Goal: Information Seeking & Learning: Learn about a topic

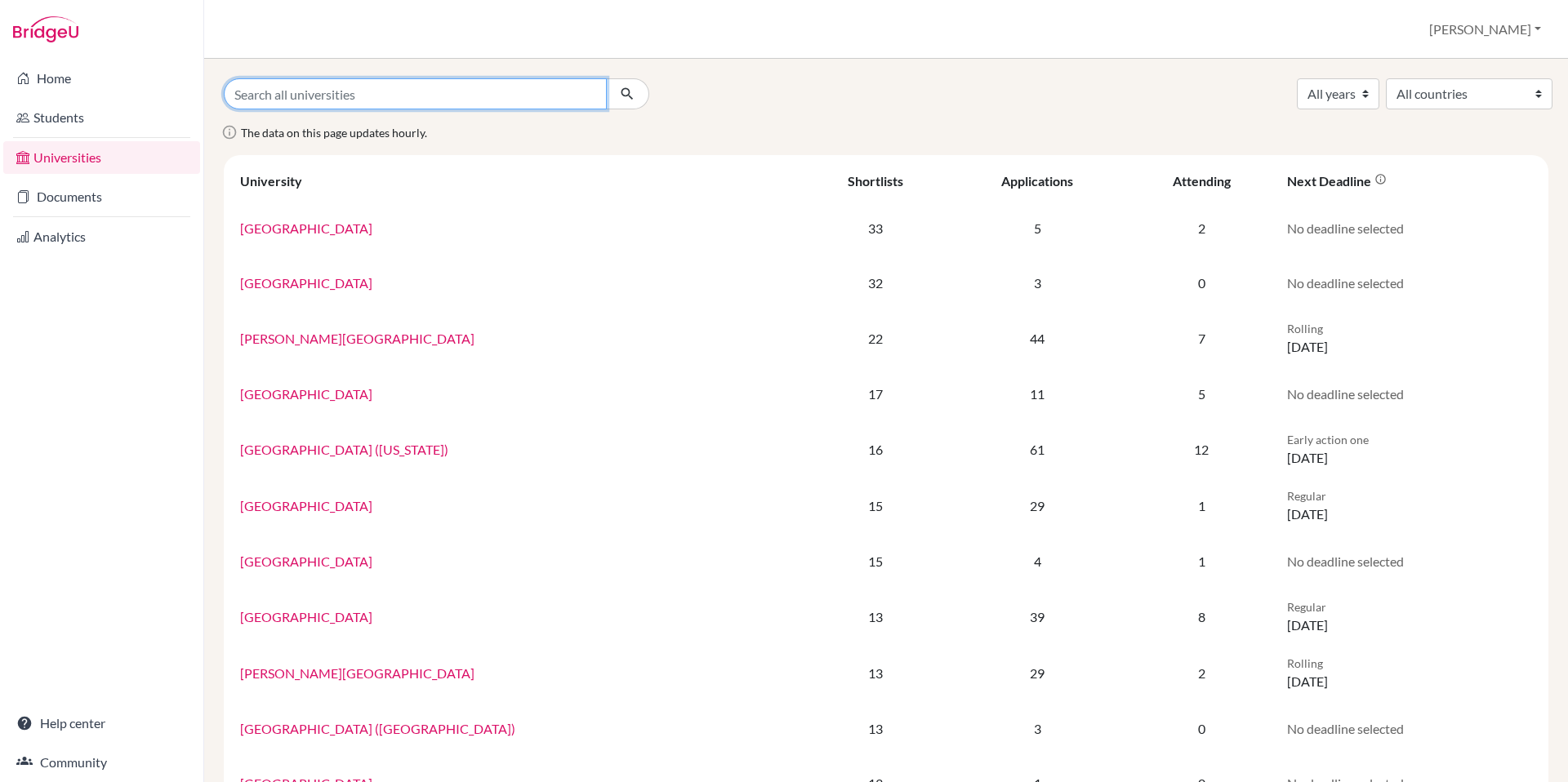
click at [341, 101] on input "Search all universities" at bounding box center [416, 93] width 383 height 31
type input "kingston university"
click at [606, 78] on button "submit" at bounding box center [628, 93] width 44 height 31
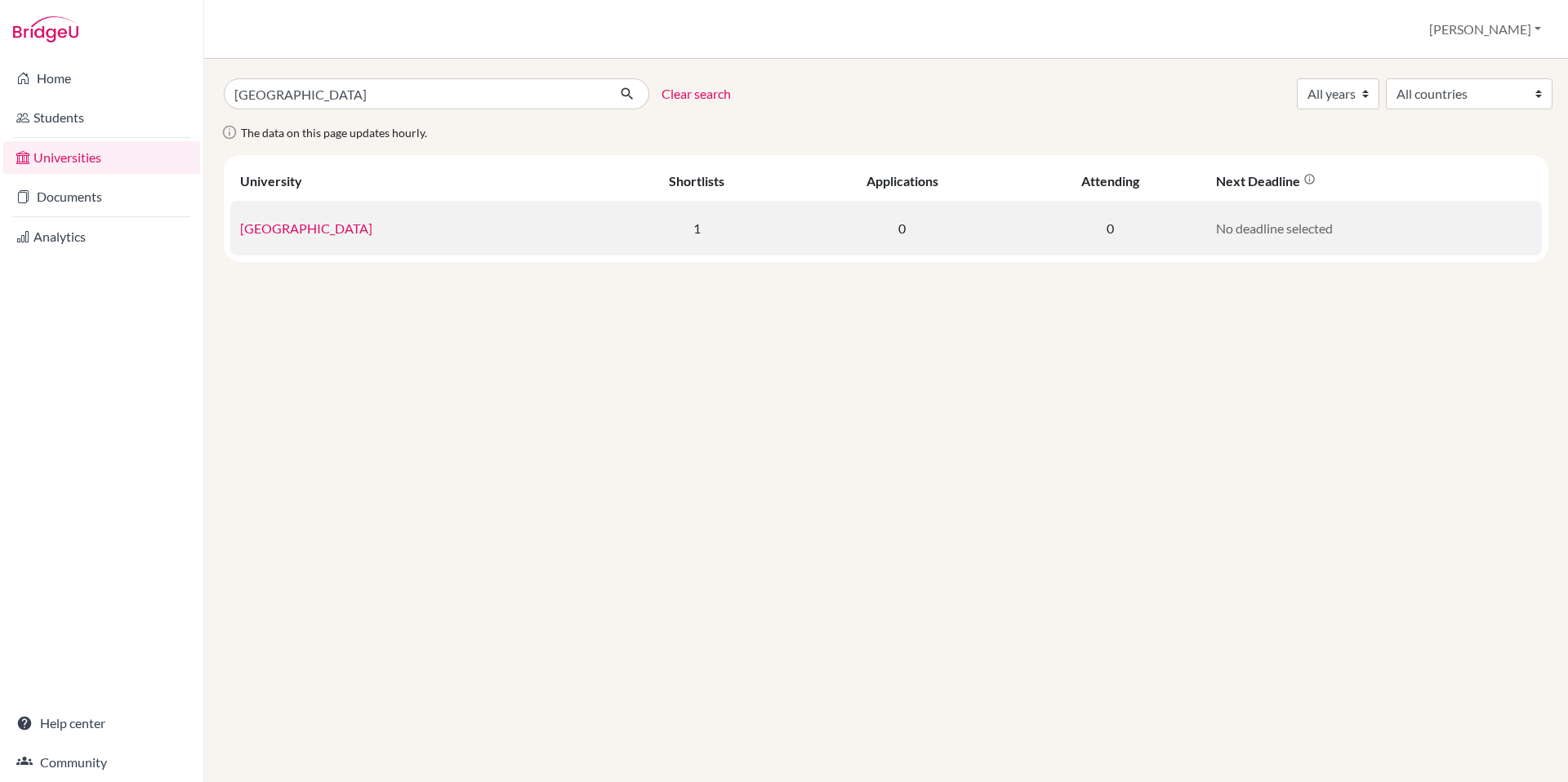
click at [303, 230] on link "Kingston University London" at bounding box center [306, 228] width 133 height 15
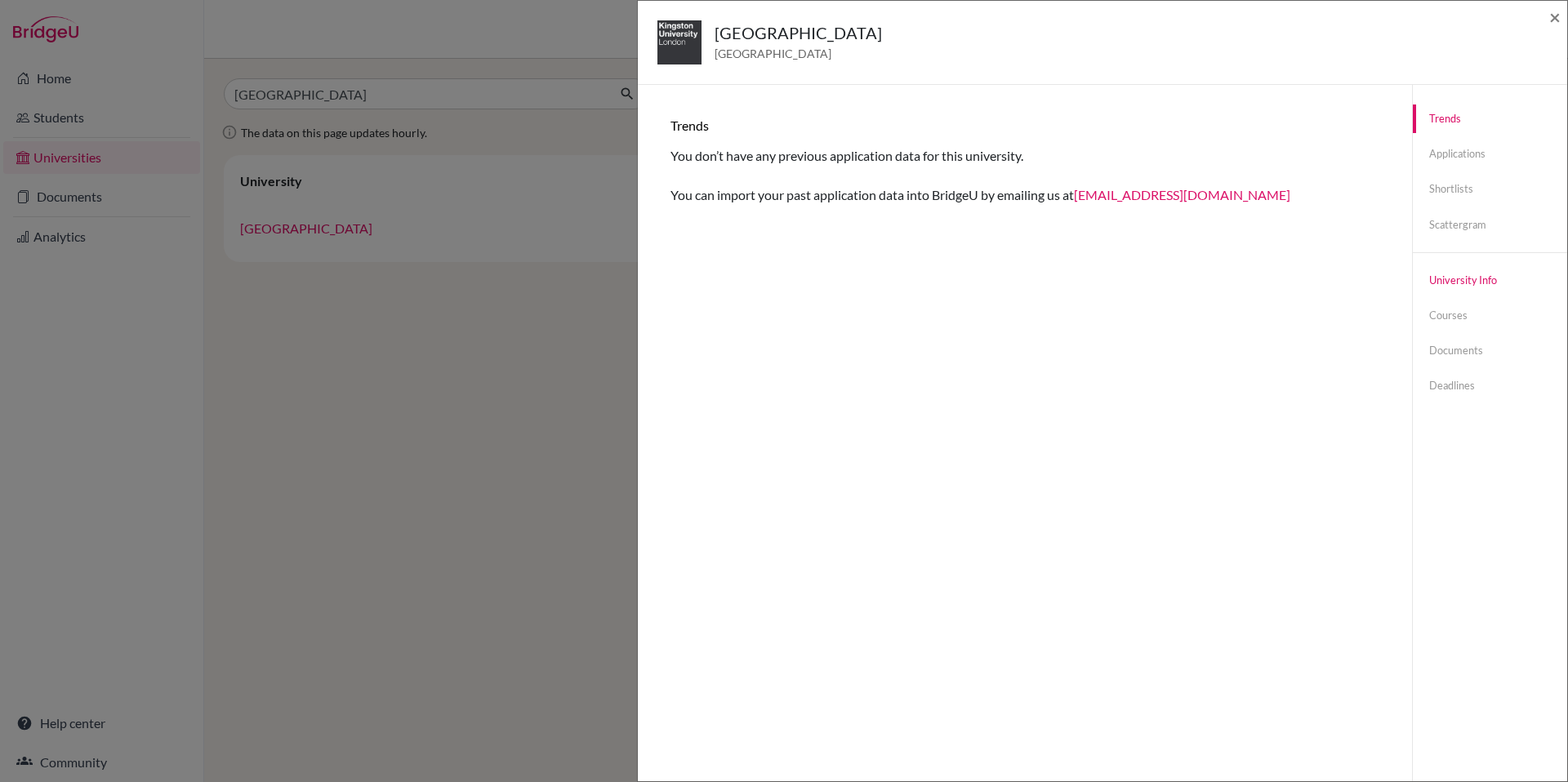
click at [1445, 285] on link "University info" at bounding box center [1490, 280] width 154 height 29
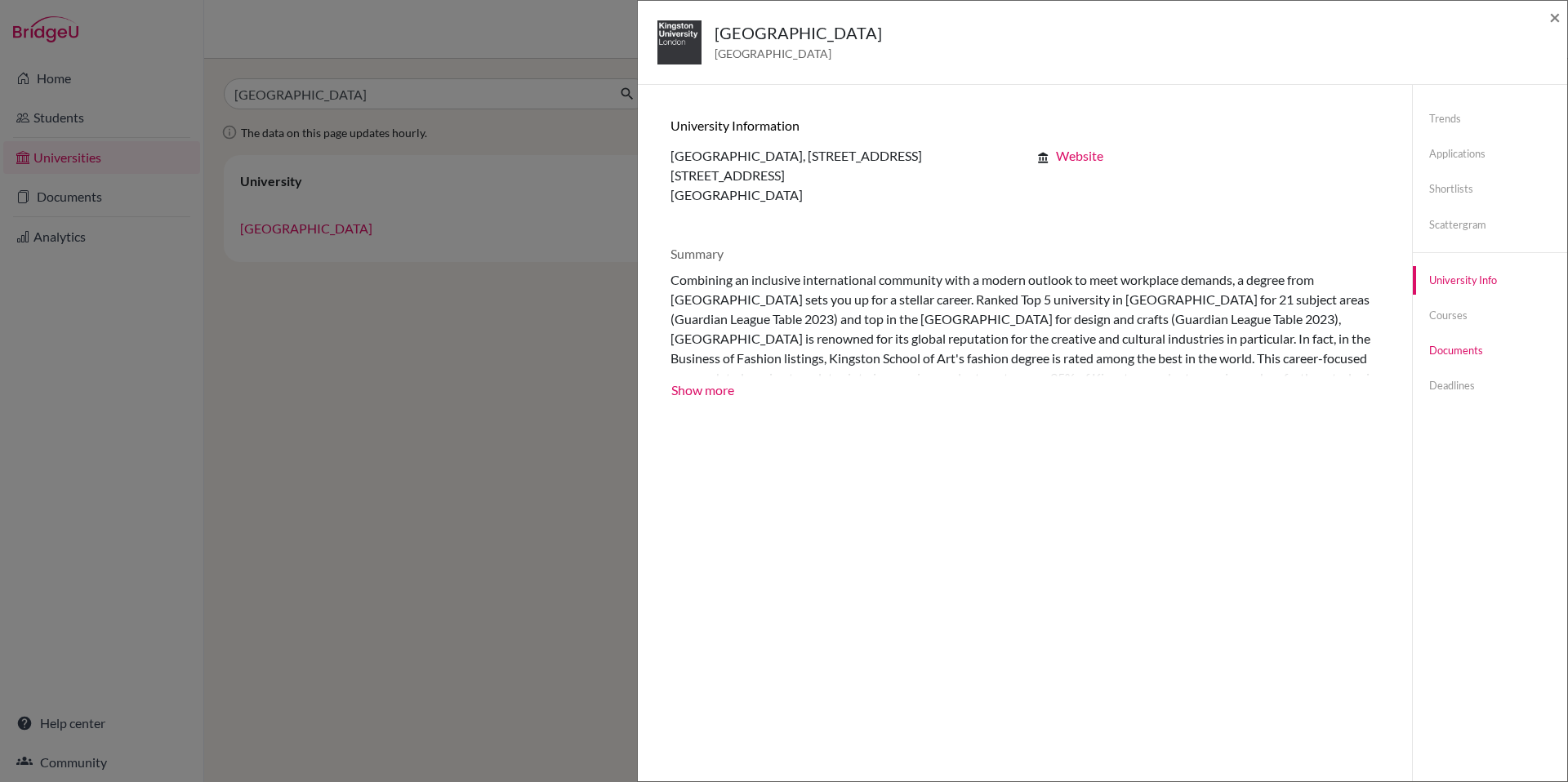
click at [1448, 350] on link "Documents" at bounding box center [1490, 351] width 154 height 29
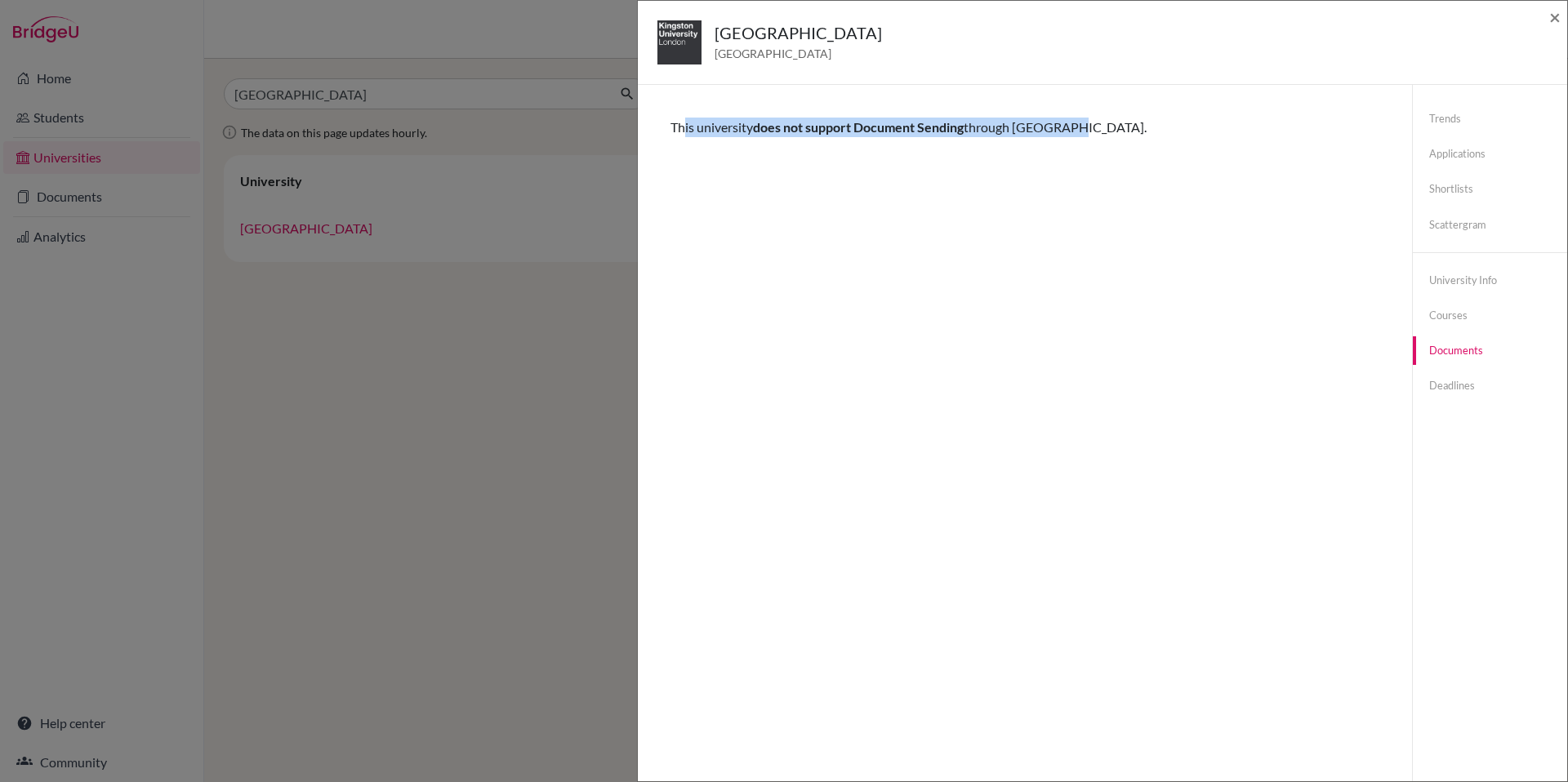
drag, startPoint x: 686, startPoint y: 125, endPoint x: 1079, endPoint y: 136, distance: 393.2
click at [1079, 136] on div "This university does not support Document Sending through BridgeU." at bounding box center [1025, 127] width 709 height 19
click at [1555, 16] on span "×" at bounding box center [1555, 17] width 12 height 23
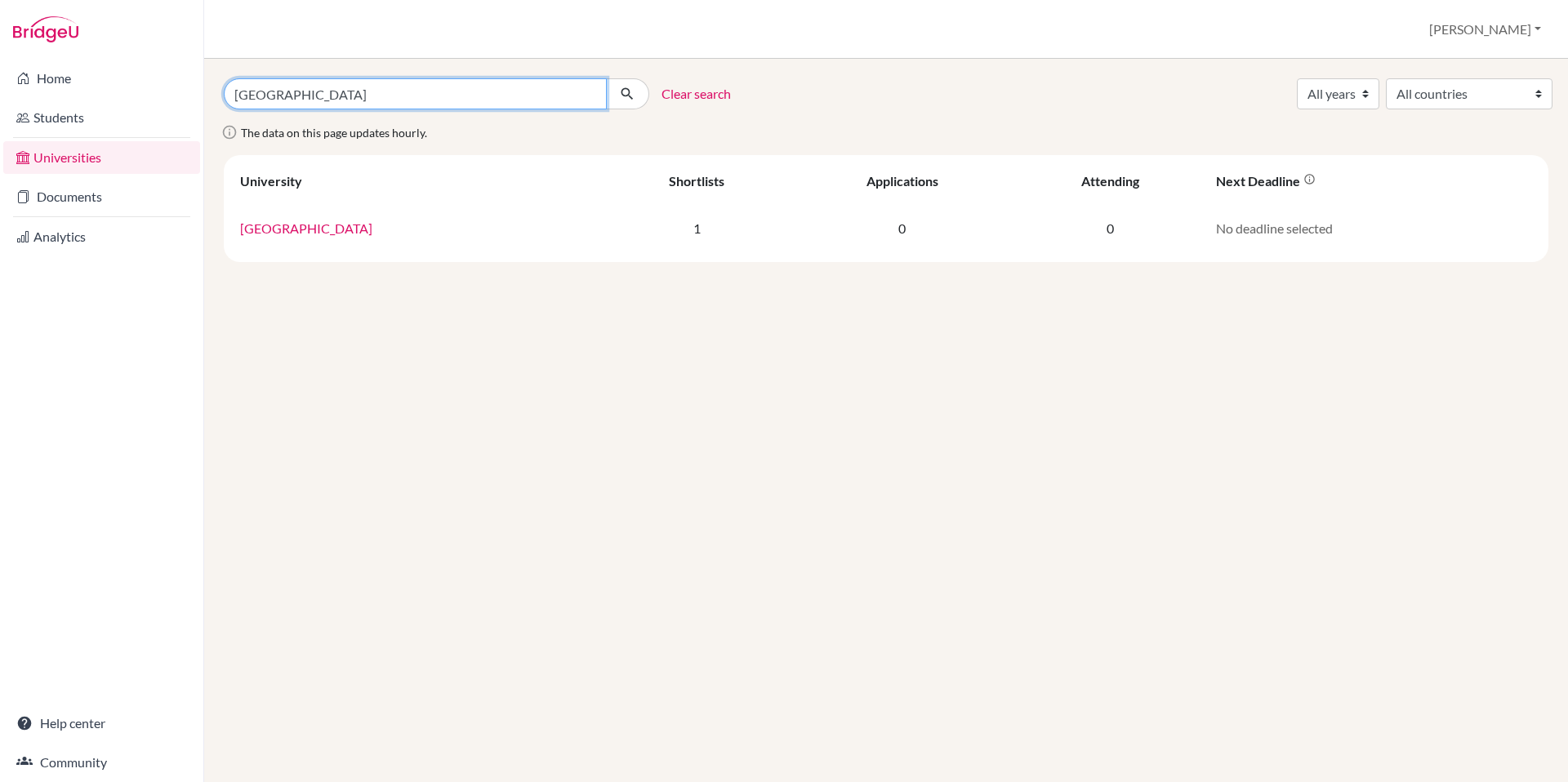
click at [252, 92] on input "kingston university" at bounding box center [416, 93] width 383 height 31
type input "[PERSON_NAME][GEOGRAPHIC_DATA]"
click at [606, 78] on button "submit" at bounding box center [628, 93] width 44 height 31
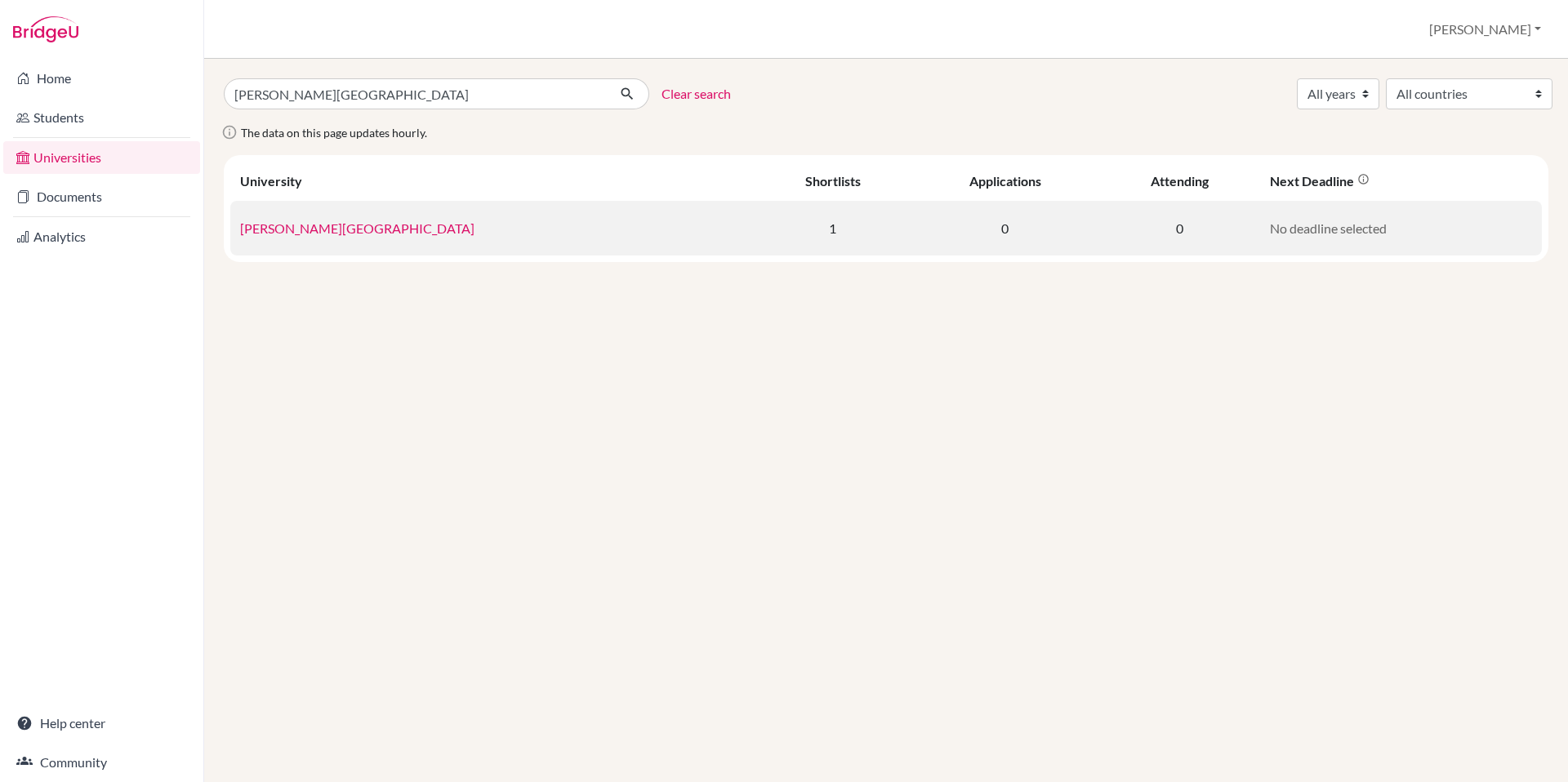
click at [320, 237] on td "[PERSON_NAME][GEOGRAPHIC_DATA]" at bounding box center [493, 227] width 525 height 55
click at [328, 232] on link "[PERSON_NAME][GEOGRAPHIC_DATA]" at bounding box center [357, 228] width 234 height 15
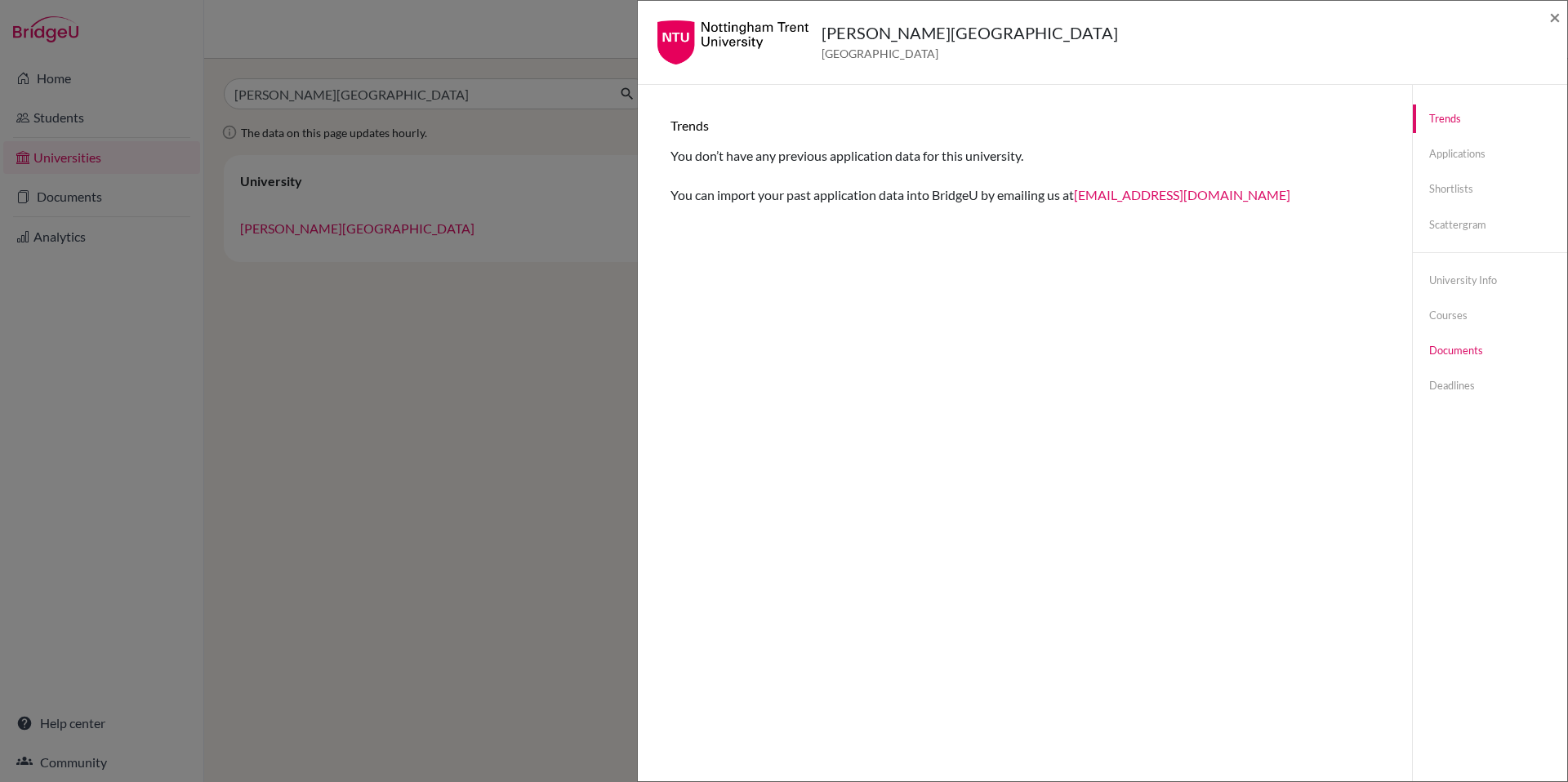
click at [1432, 347] on link "Documents" at bounding box center [1490, 351] width 154 height 29
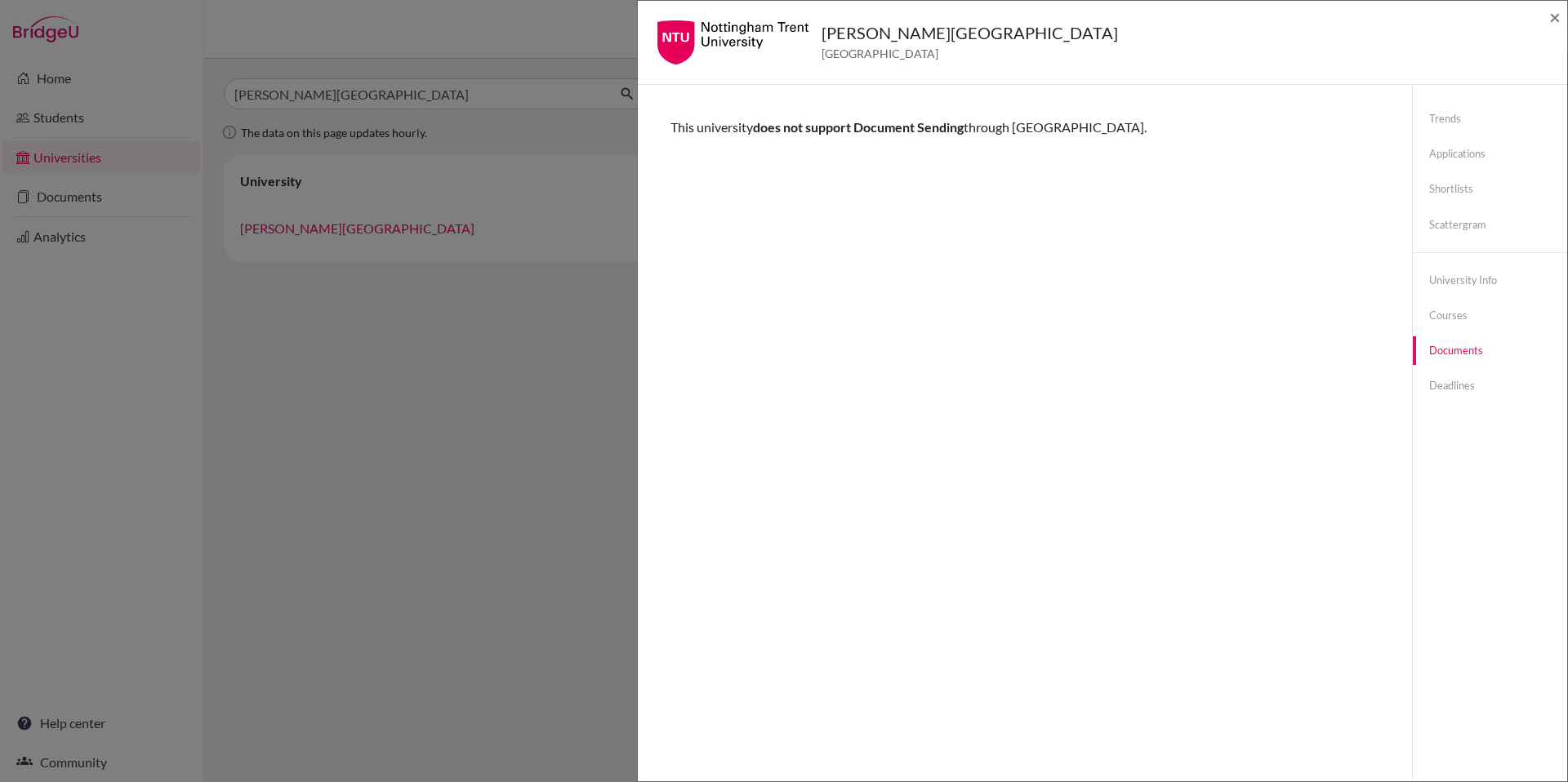
click at [809, 123] on span "does not support Document Sending" at bounding box center [858, 127] width 211 height 15
click at [426, 454] on div "Nottingham Trent University United Kingdom × Trends You don’t have any previous…" at bounding box center [784, 391] width 1568 height 782
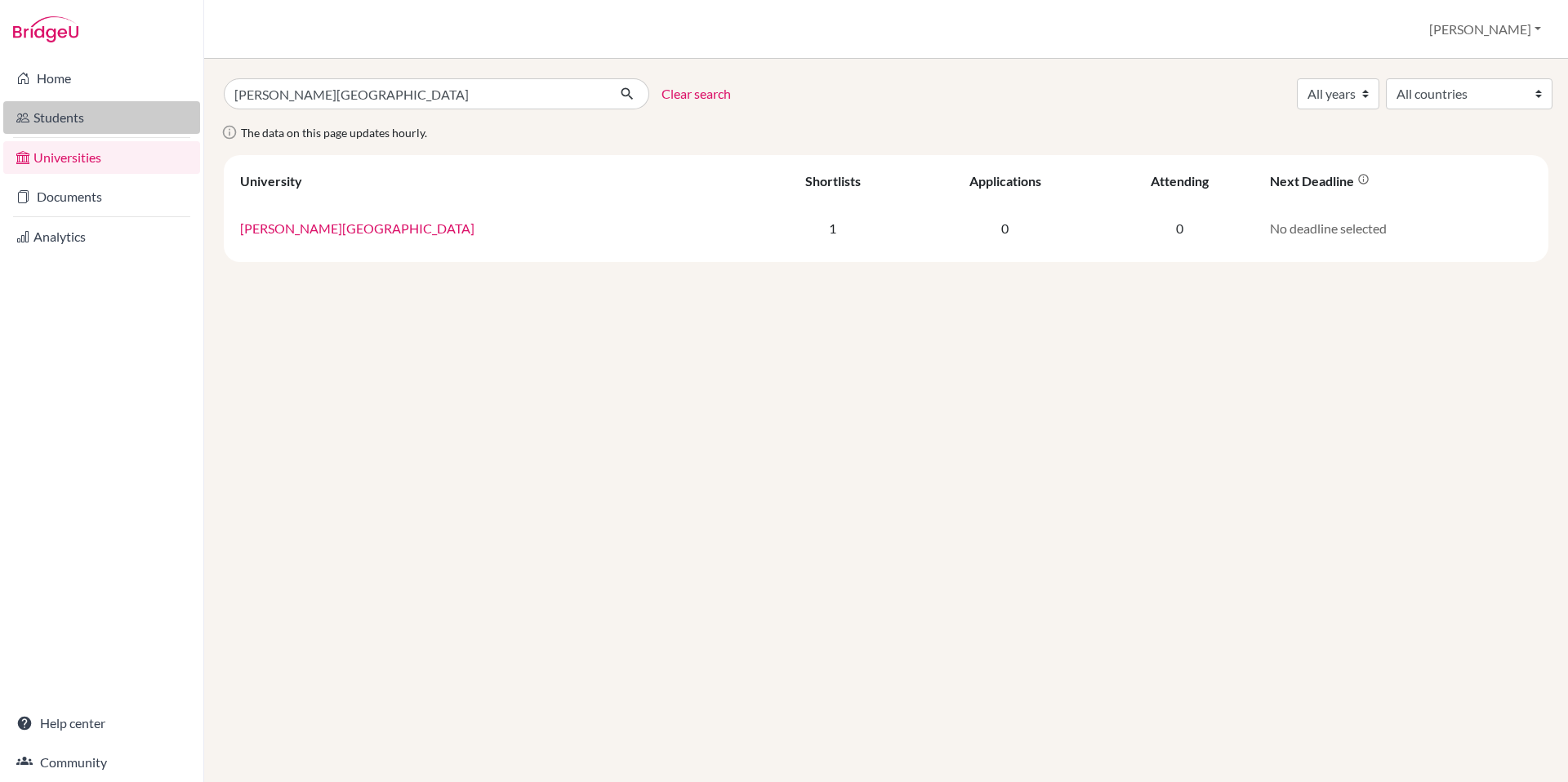
click at [64, 121] on link "Students" at bounding box center [102, 117] width 196 height 33
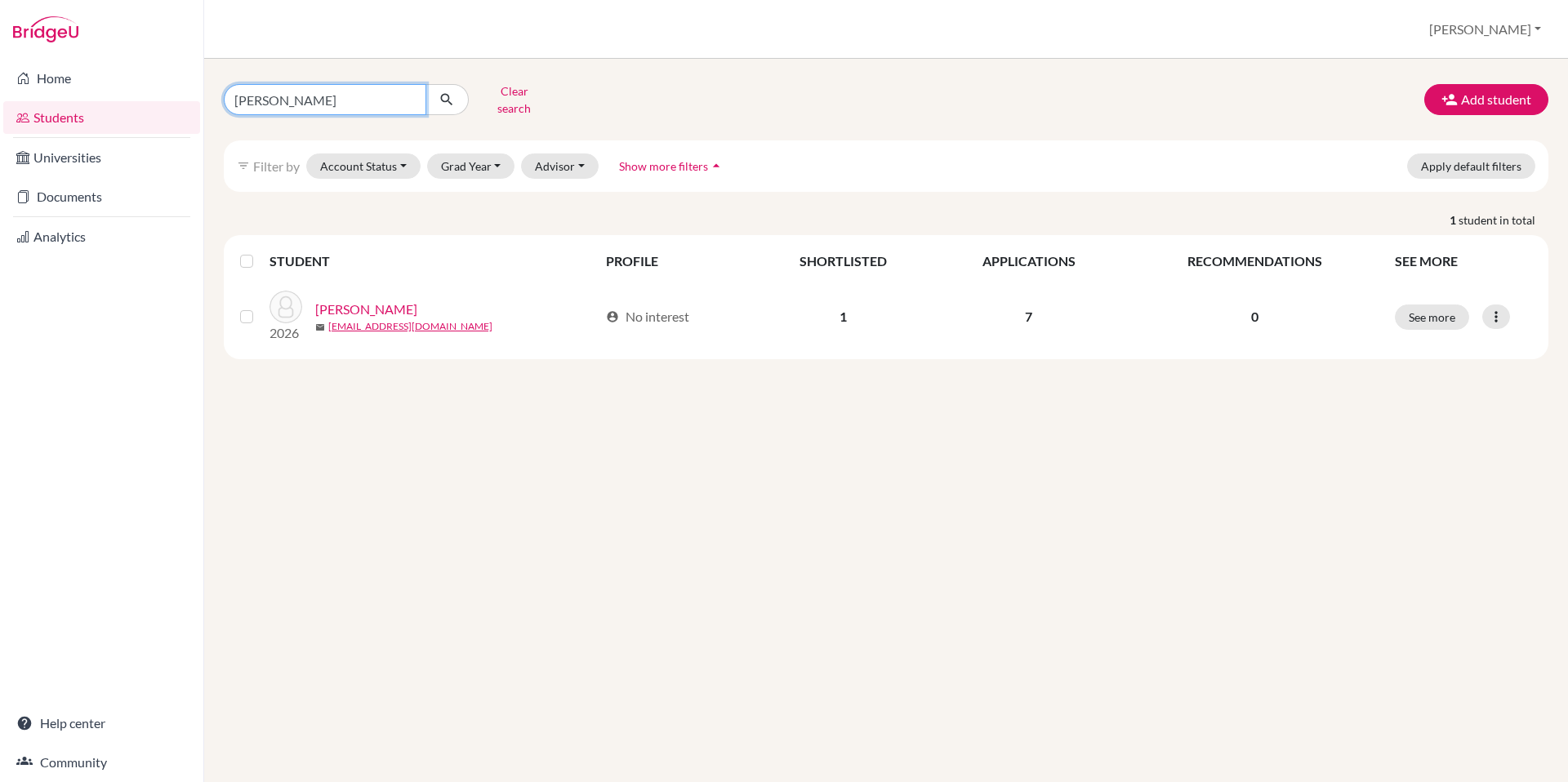
click at [351, 102] on input "[PERSON_NAME]" at bounding box center [325, 99] width 202 height 31
click at [502, 91] on button "Clear search" at bounding box center [515, 99] width 91 height 43
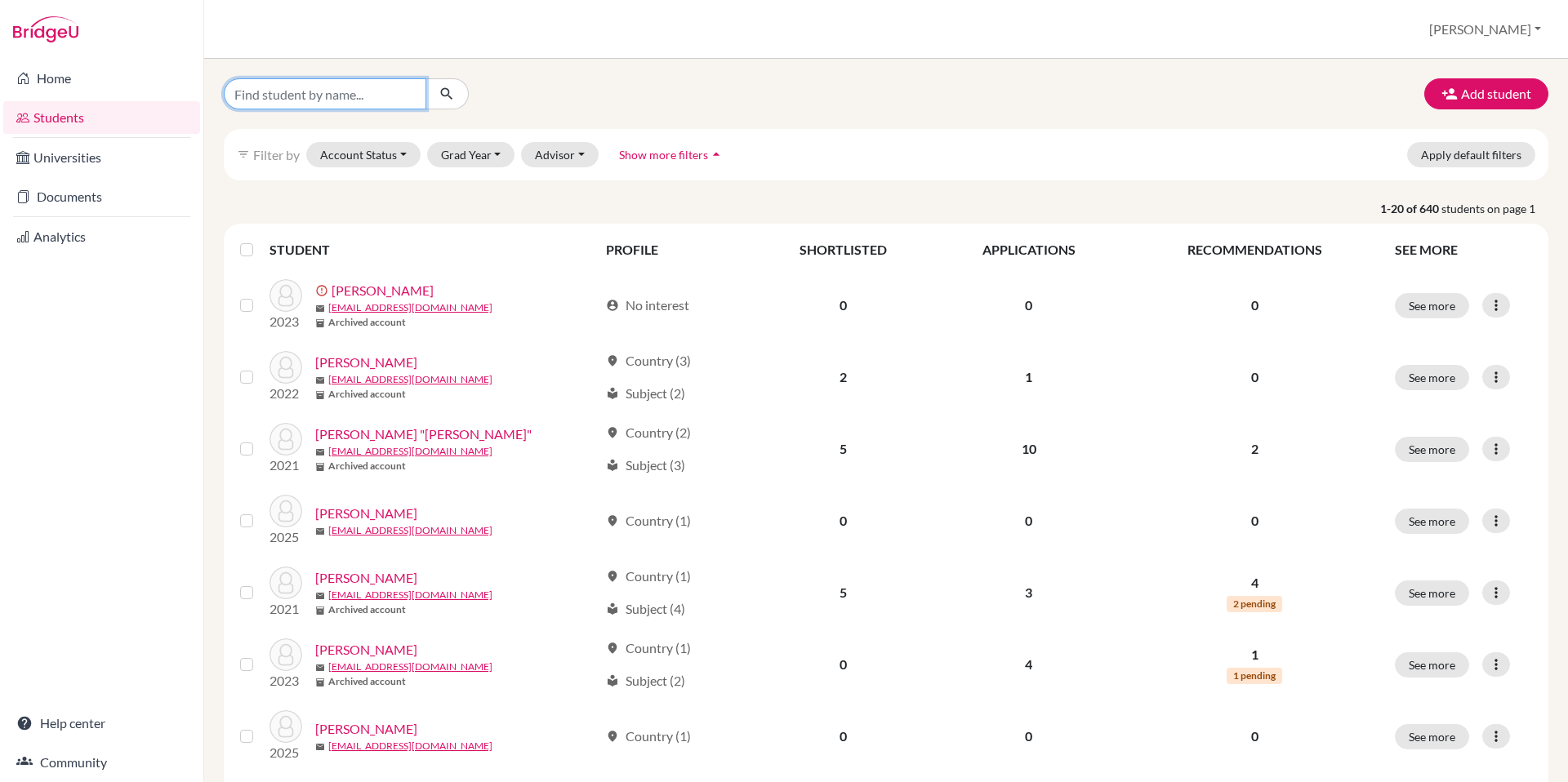
click at [327, 98] on input "Find student by name..." at bounding box center [325, 93] width 202 height 31
type input "[PERSON_NAME]"
click button "submit" at bounding box center [447, 93] width 44 height 31
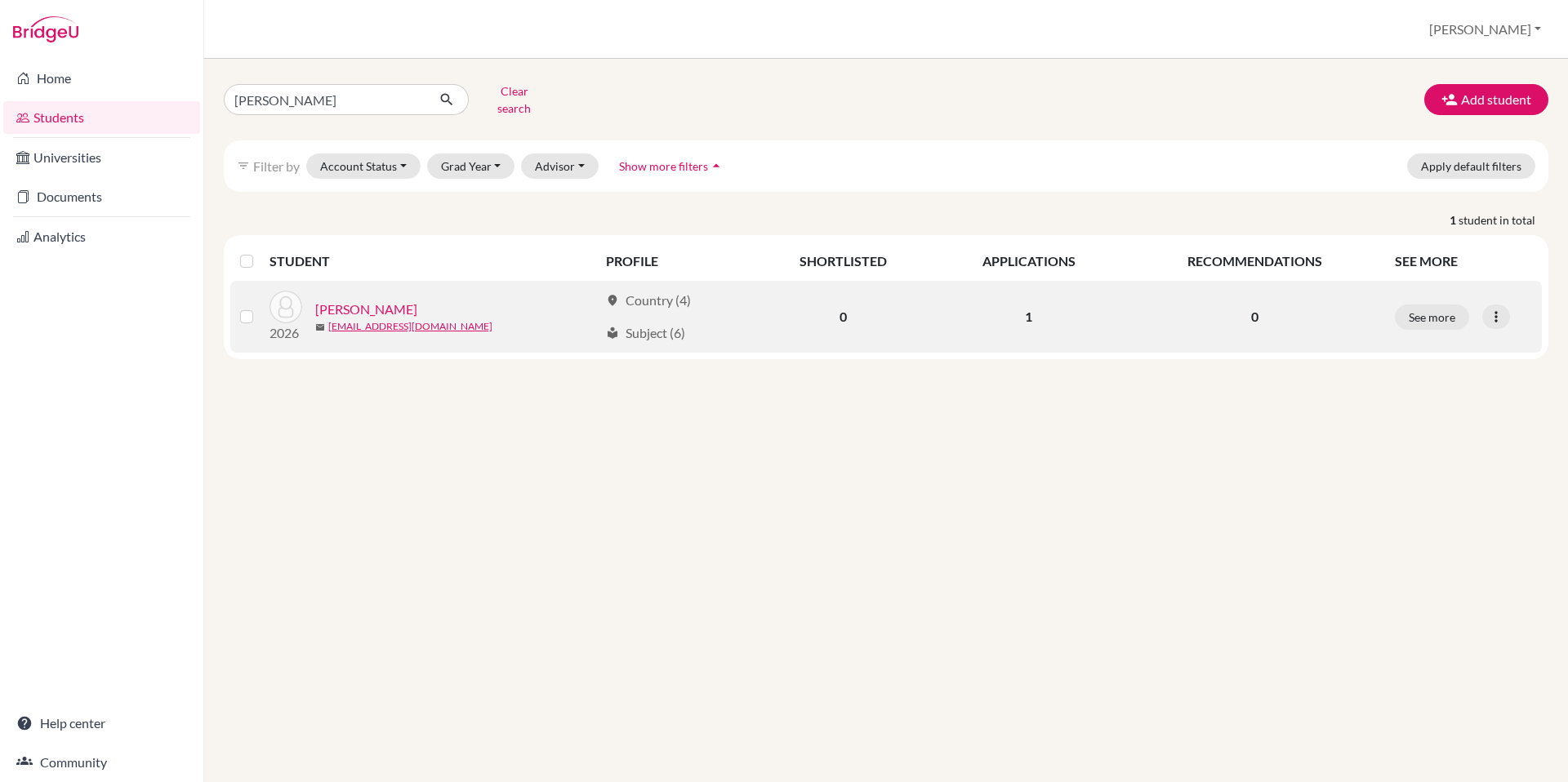
click at [350, 300] on link "[PERSON_NAME]" at bounding box center [367, 309] width 102 height 19
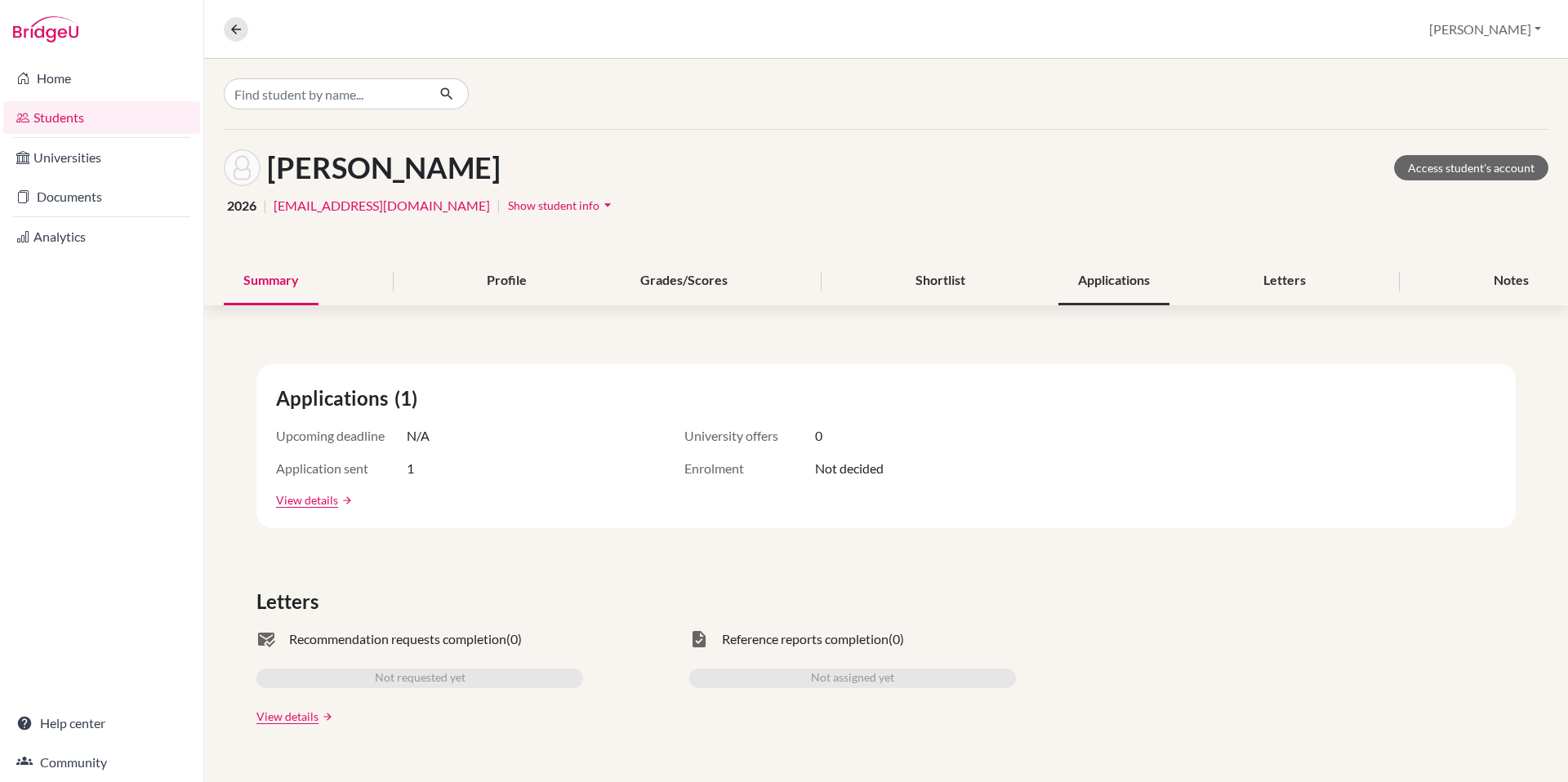
click at [1093, 282] on div "Applications" at bounding box center [1114, 280] width 111 height 48
